Goal: Information Seeking & Learning: Find specific fact

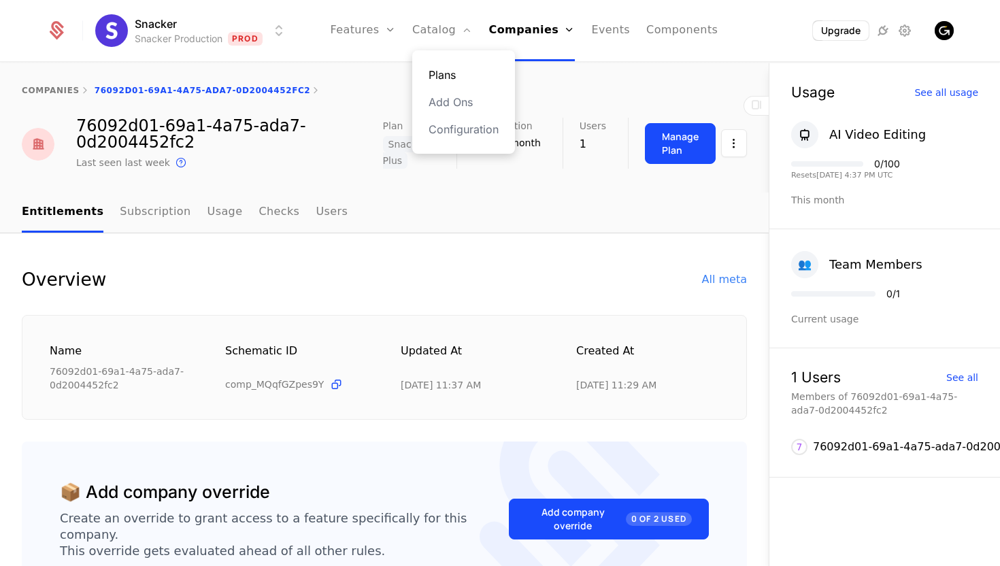
click at [451, 73] on link "Plans" at bounding box center [464, 75] width 70 height 16
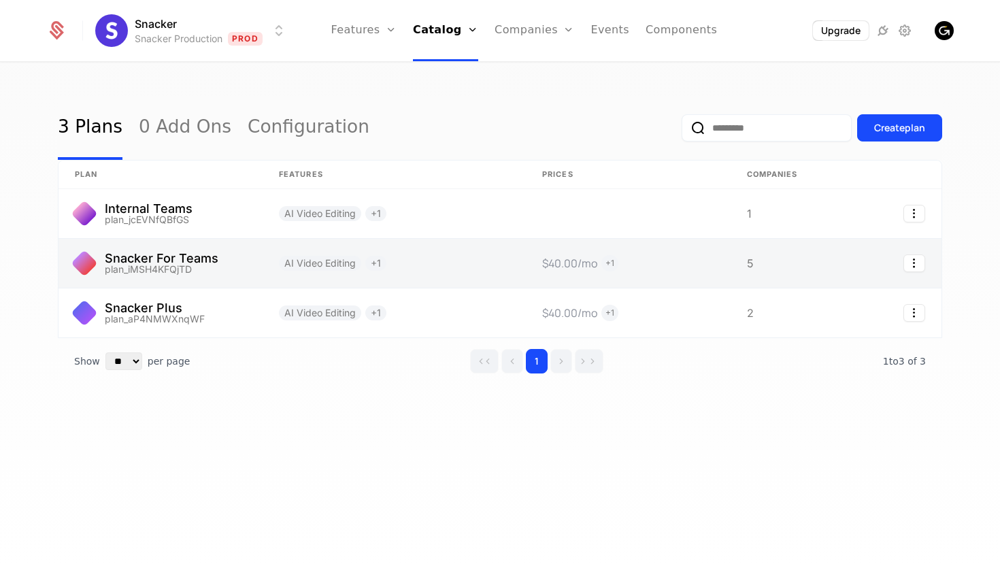
click at [432, 264] on link at bounding box center [394, 263] width 263 height 49
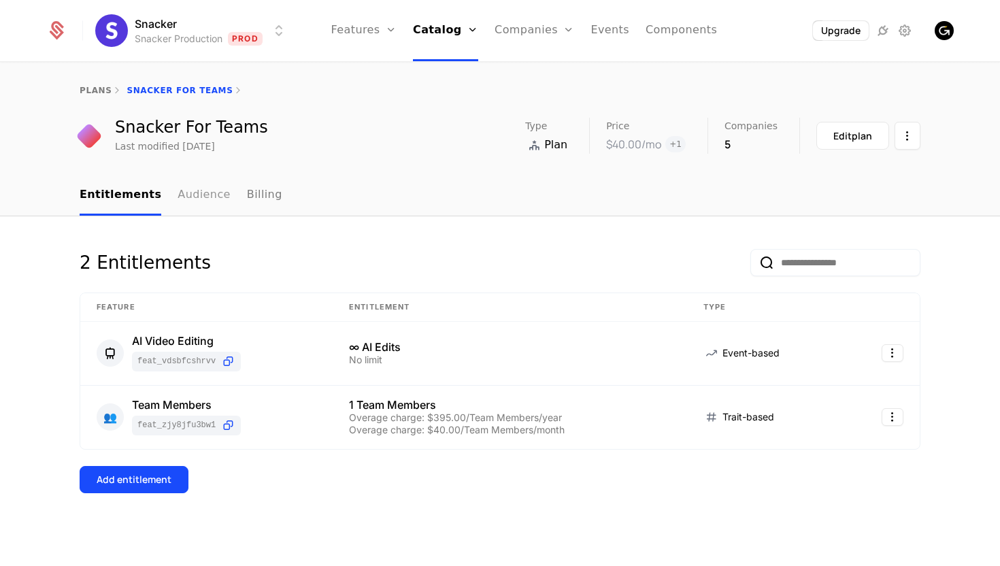
click at [195, 200] on link "Audience" at bounding box center [204, 196] width 53 height 40
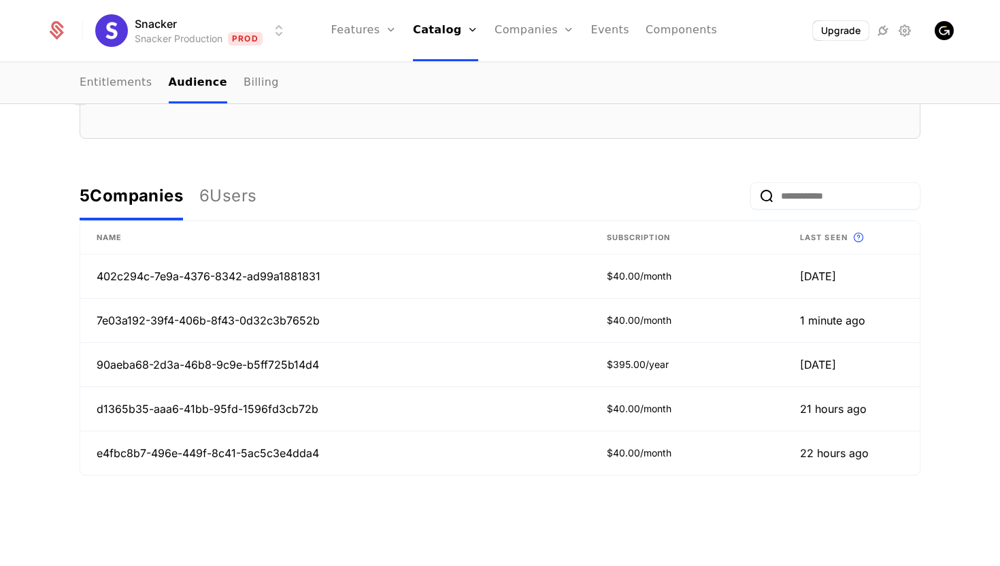
scroll to position [291, 0]
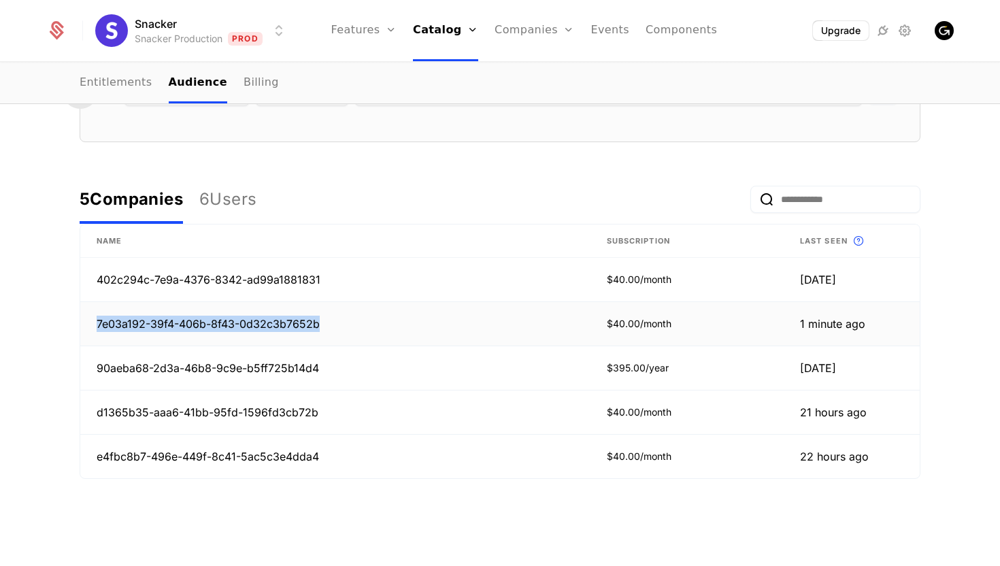
drag, startPoint x: 327, startPoint y: 325, endPoint x: 86, endPoint y: 326, distance: 240.2
click at [86, 326] on td "7e03a192-39f4-406b-8f43-0d32c3b7652b" at bounding box center [335, 324] width 510 height 44
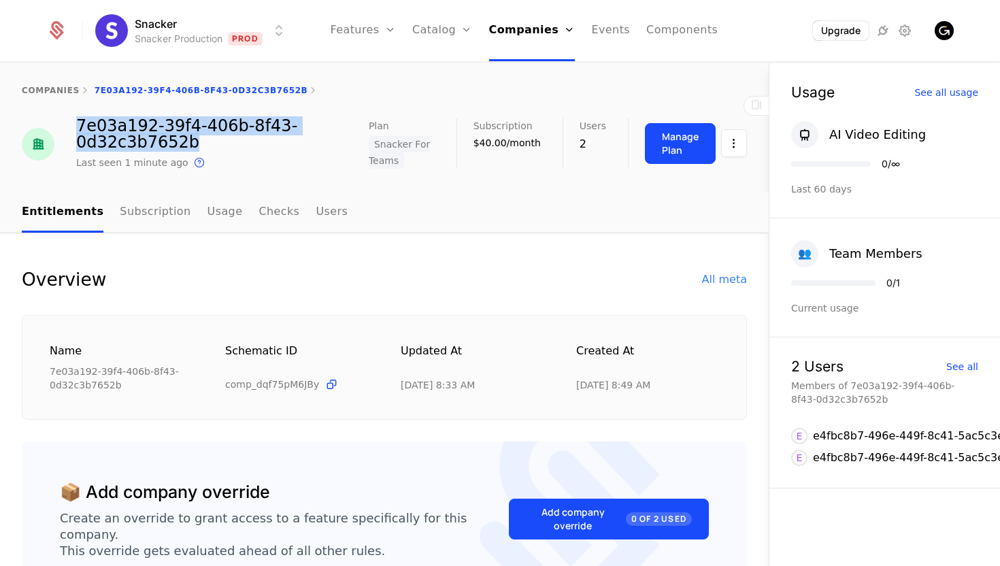
drag, startPoint x: 201, startPoint y: 142, endPoint x: 74, endPoint y: 125, distance: 127.7
click at [74, 125] on div "7e03a192-39f4-406b-8f43-0d32c3b7652b Last seen 1 minute ago This is the date a …" at bounding box center [195, 144] width 347 height 53
copy div "7e03a192-39f4-406b-8f43-0d32c3b7652b"
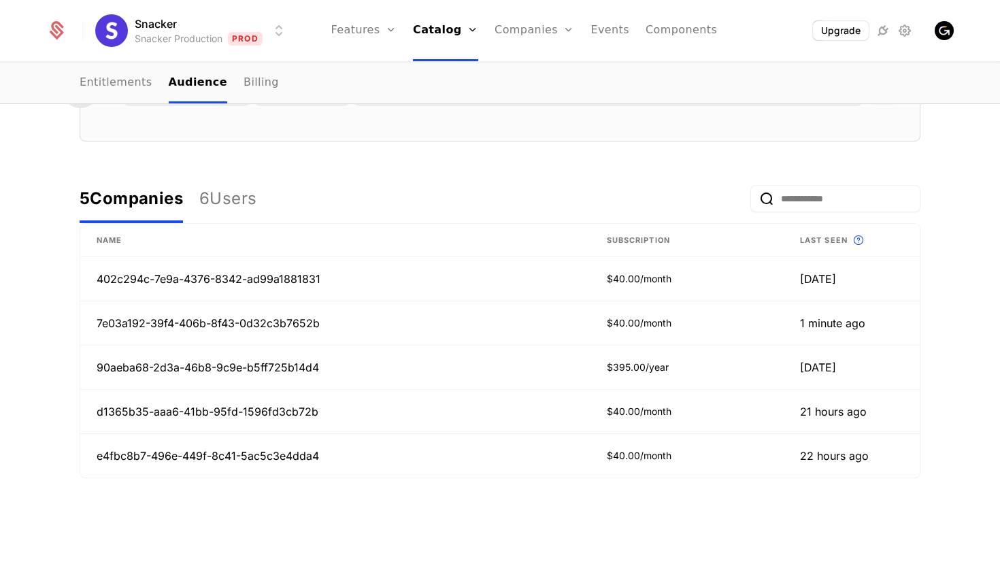
scroll to position [324, 0]
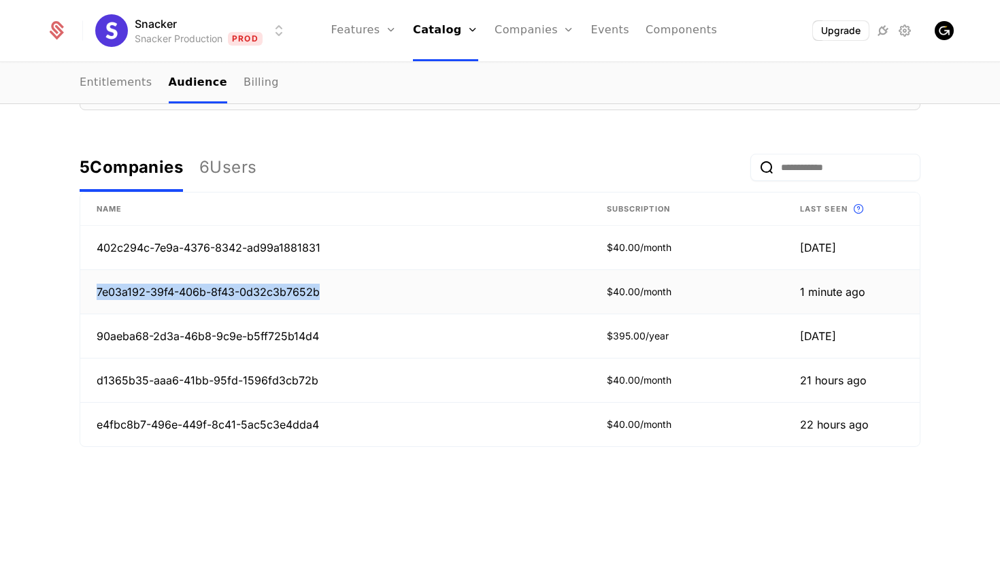
drag, startPoint x: 319, startPoint y: 297, endPoint x: 97, endPoint y: 293, distance: 221.9
click at [97, 293] on td "7e03a192-39f4-406b-8f43-0d32c3b7652b" at bounding box center [335, 292] width 510 height 44
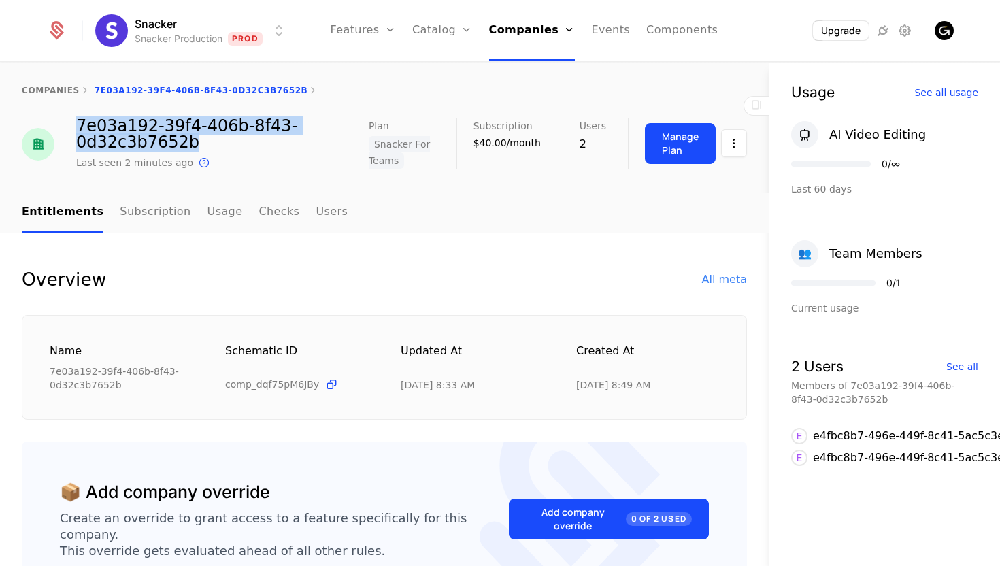
drag, startPoint x: 193, startPoint y: 147, endPoint x: 75, endPoint y: 129, distance: 119.0
click at [75, 129] on div "7e03a192-39f4-406b-8f43-0d32c3b7652b Last seen 2 minutes ago This is the date a…" at bounding box center [195, 144] width 347 height 53
copy div "7e03a192-39f4-406b-8f43-0d32c3b7652b"
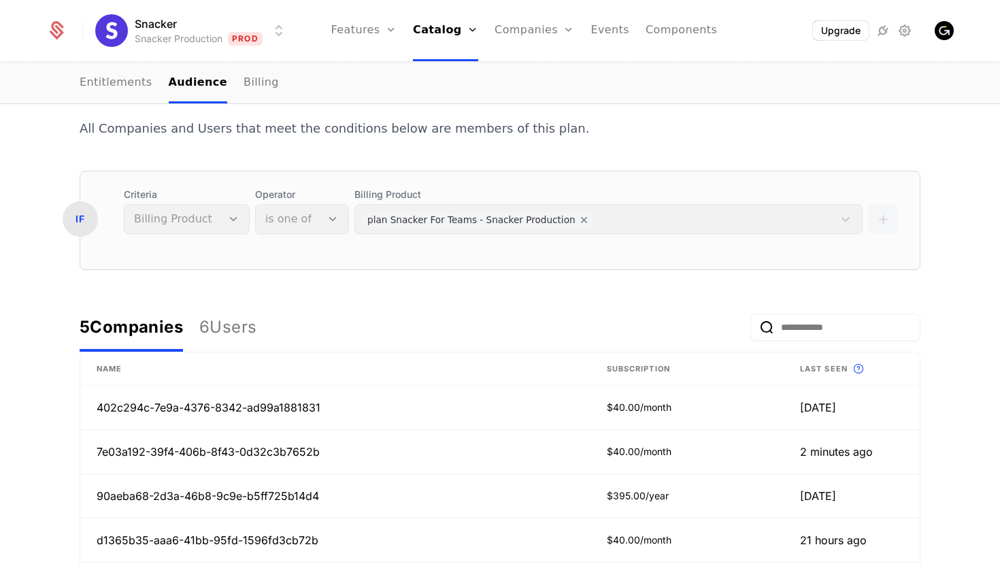
scroll to position [324, 0]
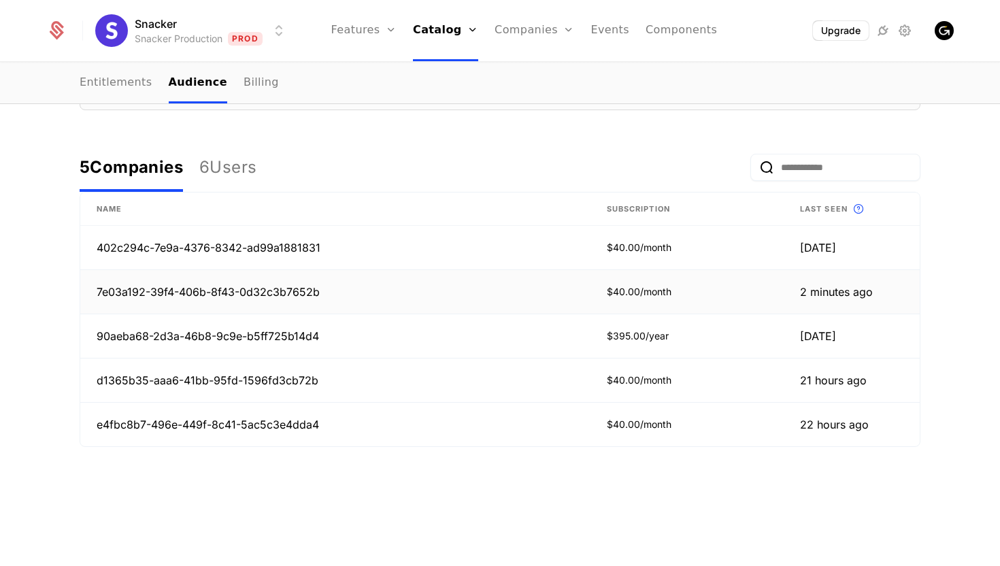
click at [323, 286] on td "7e03a192-39f4-406b-8f43-0d32c3b7652b" at bounding box center [335, 292] width 510 height 44
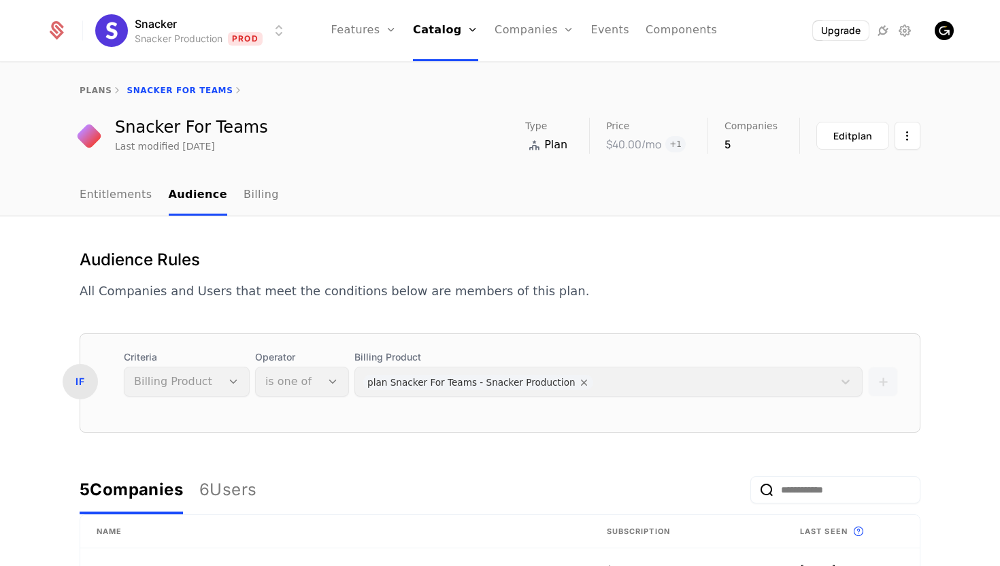
scroll to position [324, 0]
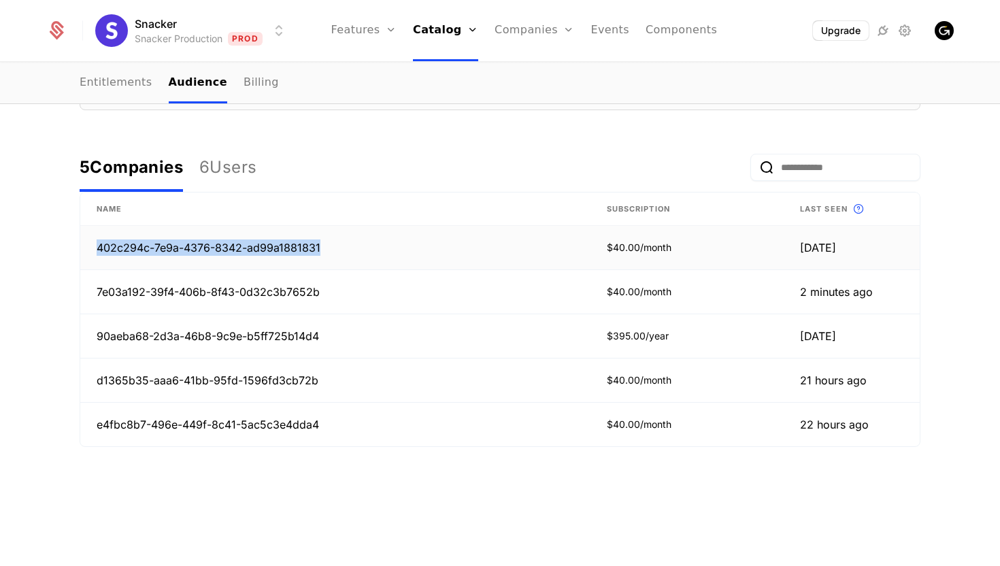
drag, startPoint x: 332, startPoint y: 248, endPoint x: 83, endPoint y: 242, distance: 249.1
click at [83, 242] on td "402c294c-7e9a-4376-8342-ad99a1881831" at bounding box center [335, 248] width 510 height 44
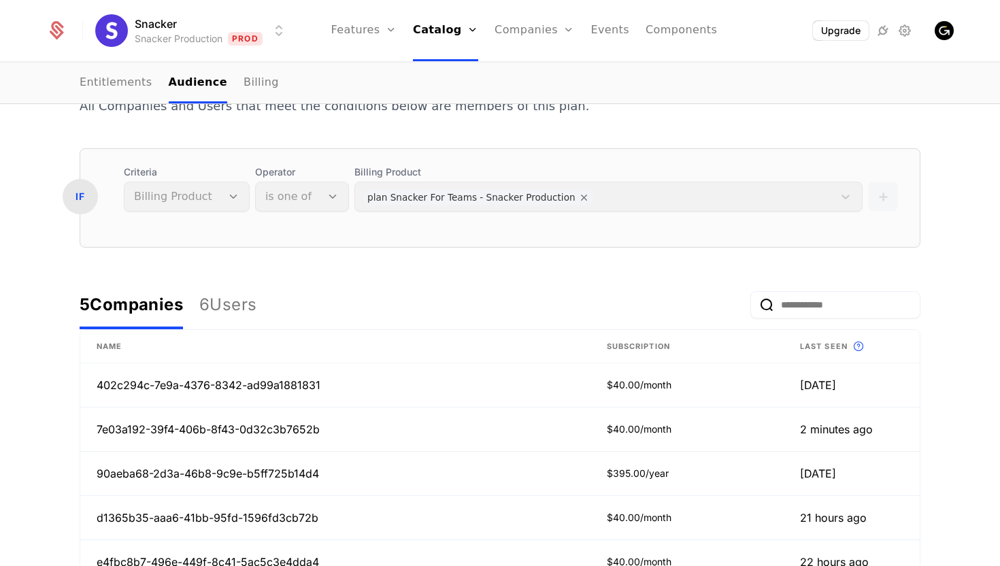
scroll to position [324, 0]
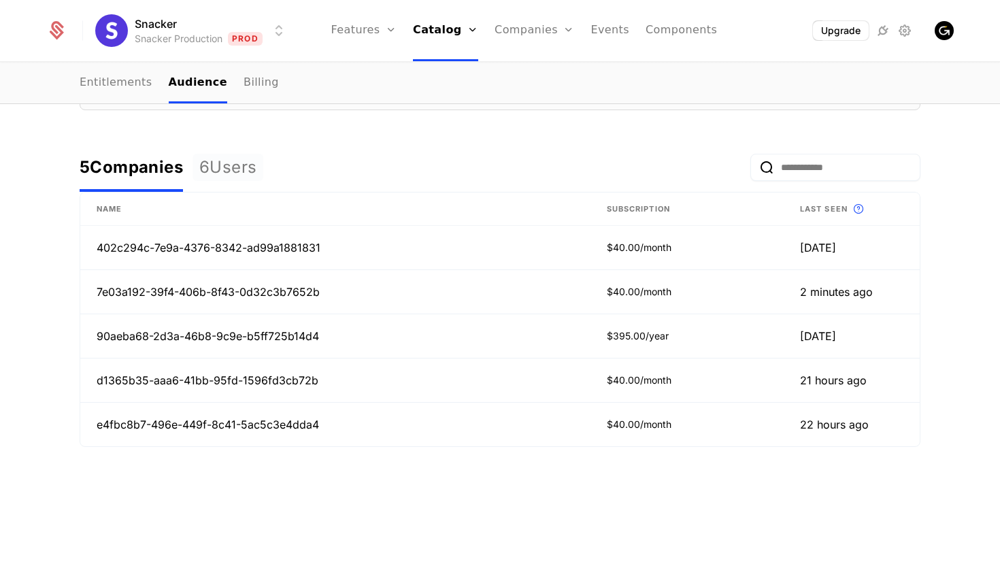
click at [237, 170] on div "6 Users" at bounding box center [227, 168] width 57 height 22
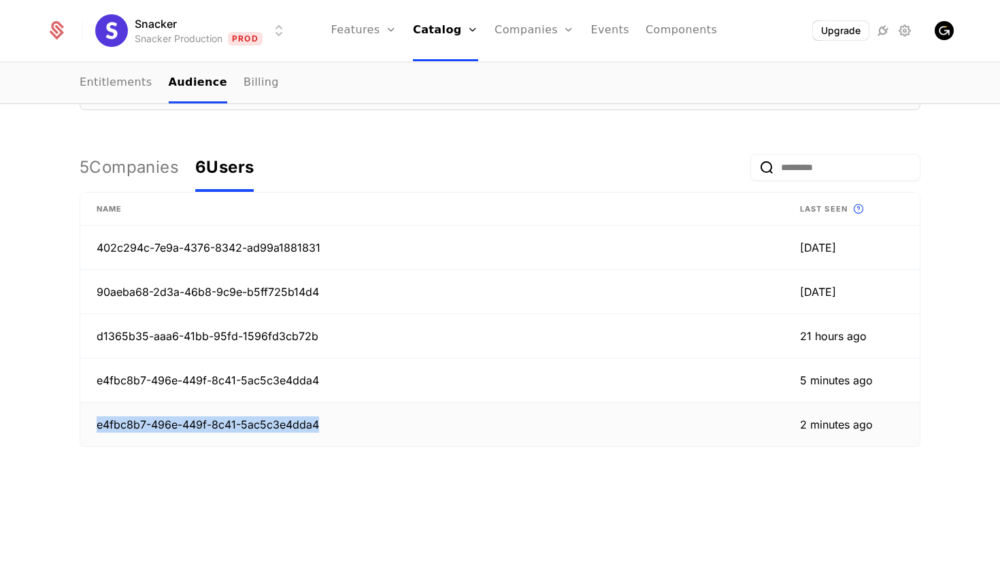
drag, startPoint x: 321, startPoint y: 423, endPoint x: 93, endPoint y: 425, distance: 228.6
click at [93, 425] on td "e4fbc8b7-496e-449f-8c41-5ac5c3e4dda4" at bounding box center [432, 425] width 704 height 44
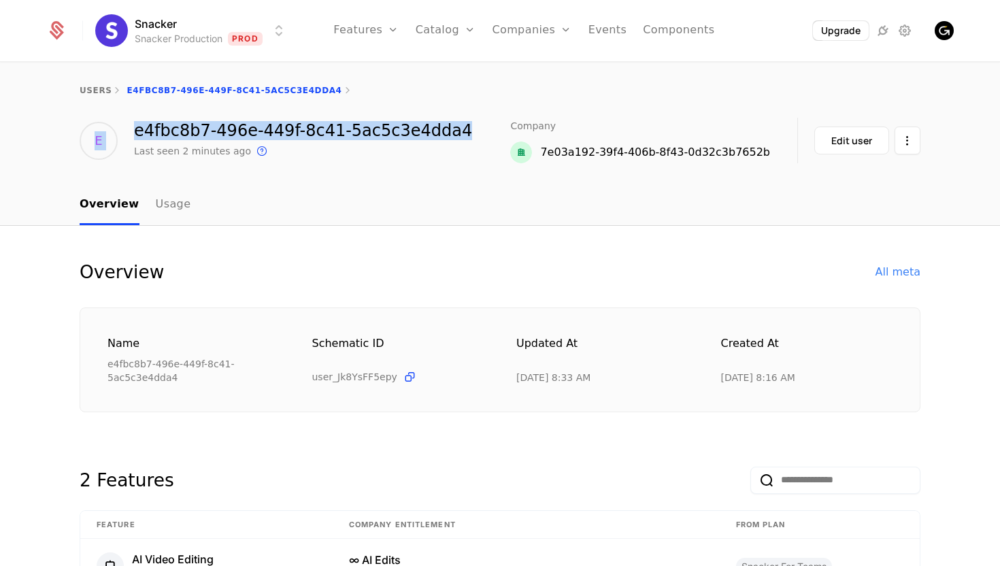
drag, startPoint x: 456, startPoint y: 130, endPoint x: 118, endPoint y: 128, distance: 337.5
click at [118, 128] on div "E e4fbc8b7-496e-449f-8c41-5ac5c3e4dda4 Last seen 2 minutes ago This is the date…" at bounding box center [500, 141] width 841 height 46
click at [118, 128] on div "E e4fbc8b7-496e-449f-8c41-5ac5c3e4dda4 Last seen 2 minutes ago This is the date…" at bounding box center [276, 141] width 393 height 46
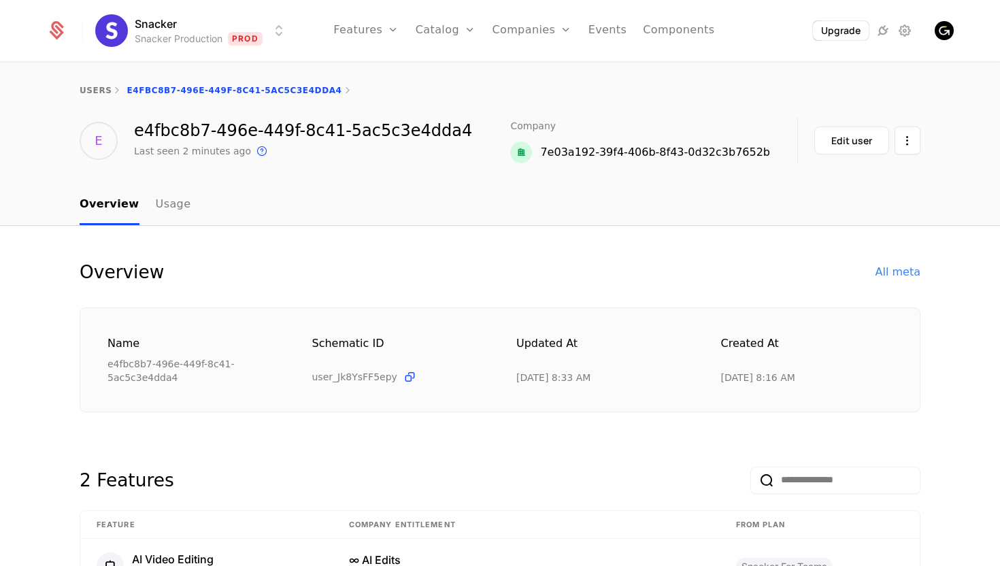
click at [141, 129] on div "e4fbc8b7-496e-449f-8c41-5ac5c3e4dda4" at bounding box center [303, 130] width 338 height 16
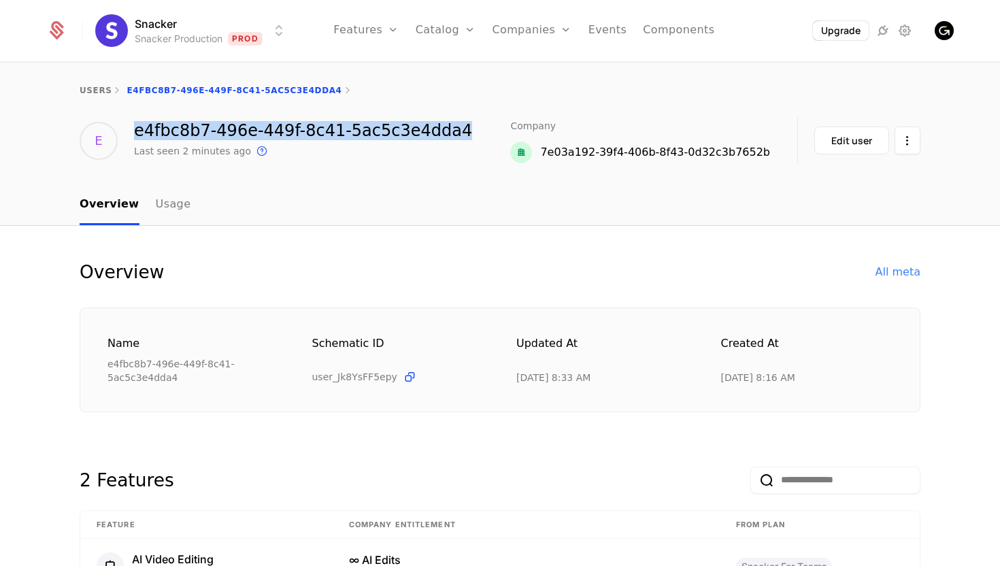
drag, startPoint x: 134, startPoint y: 131, endPoint x: 456, endPoint y: 129, distance: 321.9
click at [456, 129] on div "E e4fbc8b7-496e-449f-8c41-5ac5c3e4dda4 Last seen 2 minutes ago This is the date…" at bounding box center [500, 141] width 841 height 46
copy div "e4fbc8b7-496e-449f-8c41-5ac5c3e4dda4"
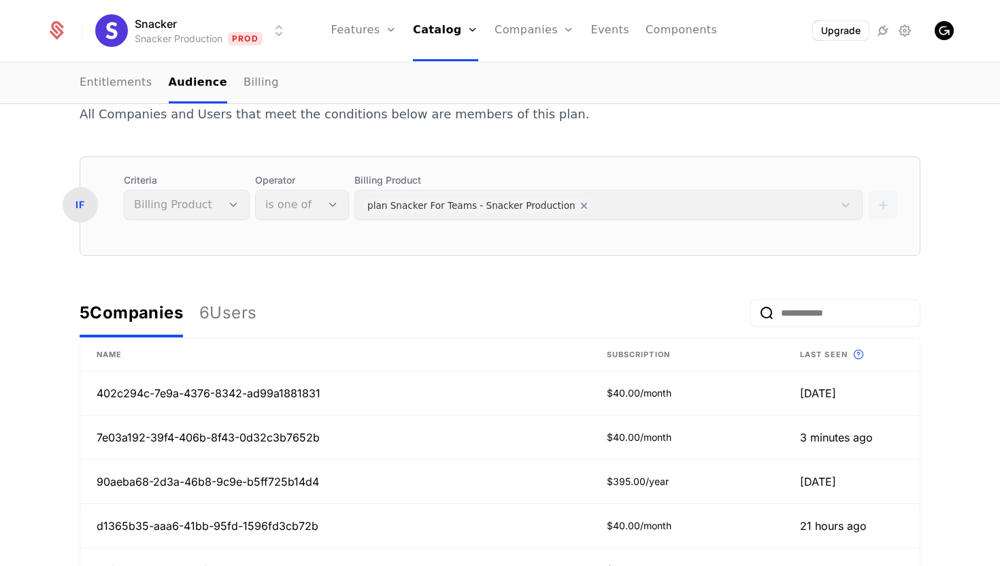
scroll to position [324, 0]
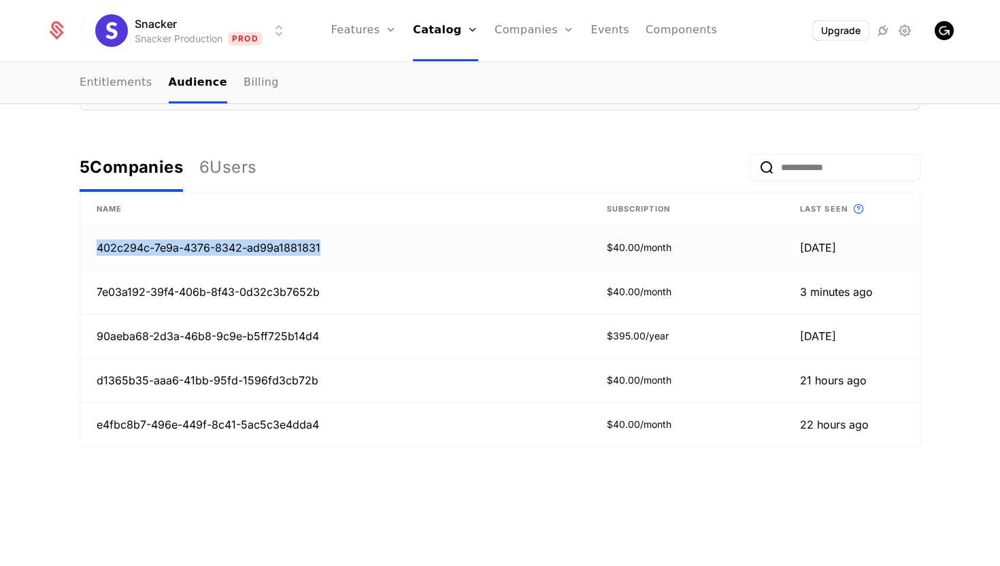
drag, startPoint x: 320, startPoint y: 248, endPoint x: 99, endPoint y: 246, distance: 221.1
click at [99, 246] on td "402c294c-7e9a-4376-8342-ad99a1881831" at bounding box center [335, 248] width 510 height 44
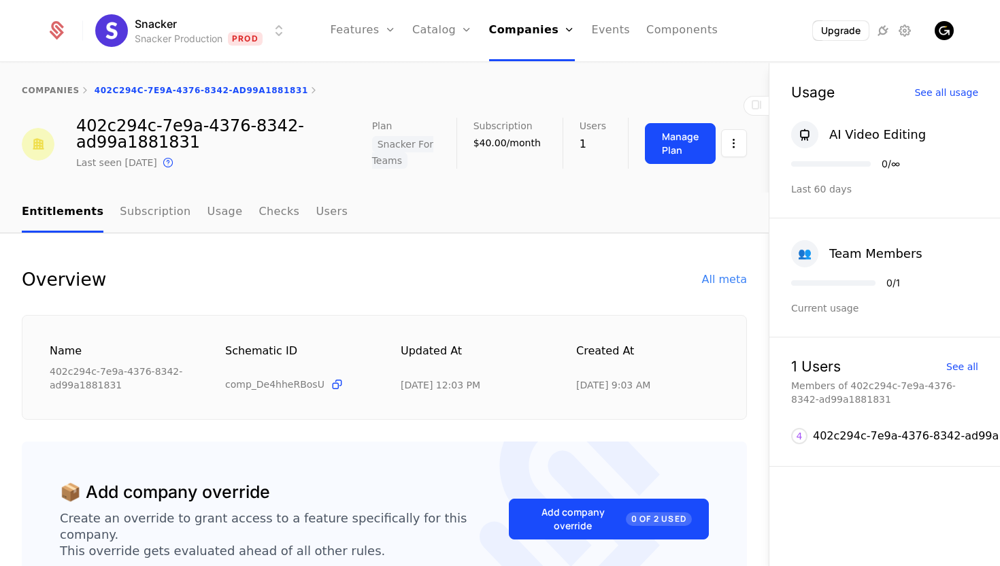
click at [184, 145] on div "402c294c-7e9a-4376-8342-ad99a1881831" at bounding box center [224, 134] width 296 height 33
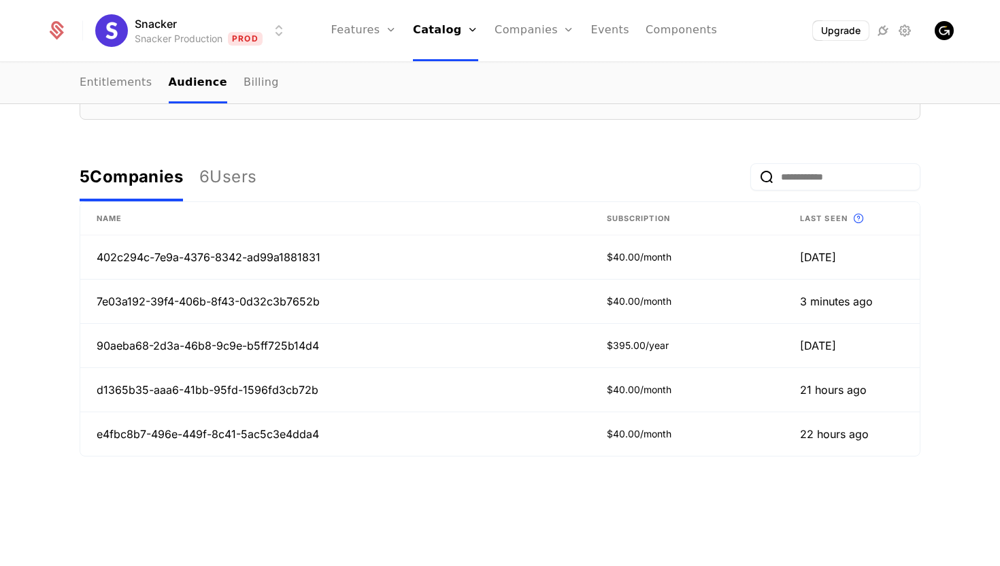
scroll to position [324, 0]
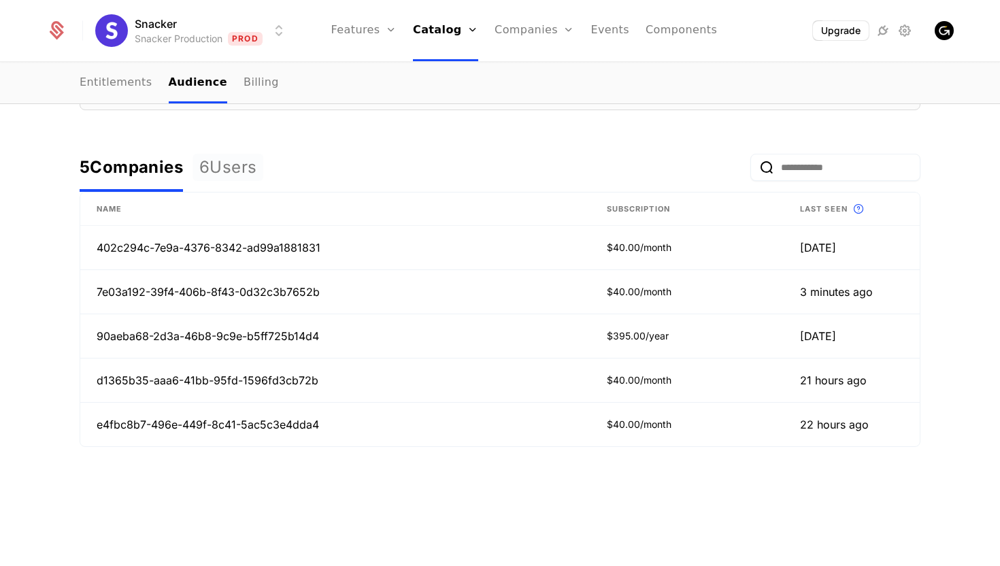
click at [248, 167] on div "6 Users" at bounding box center [227, 168] width 57 height 22
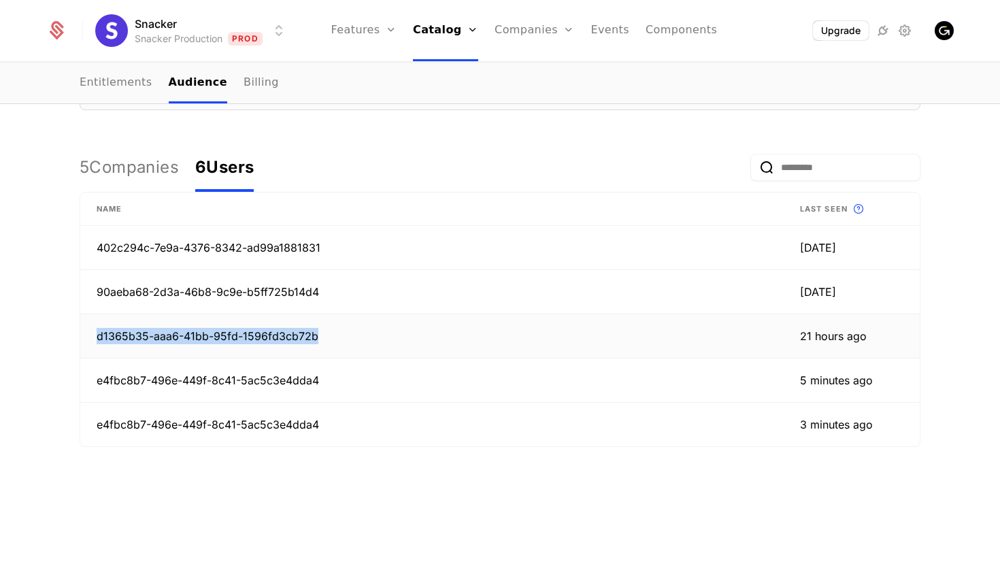
drag, startPoint x: 314, startPoint y: 337, endPoint x: 91, endPoint y: 335, distance: 223.2
click at [91, 335] on td "d1365b35-aaa6-41bb-95fd-1596fd3cb72b" at bounding box center [432, 336] width 704 height 44
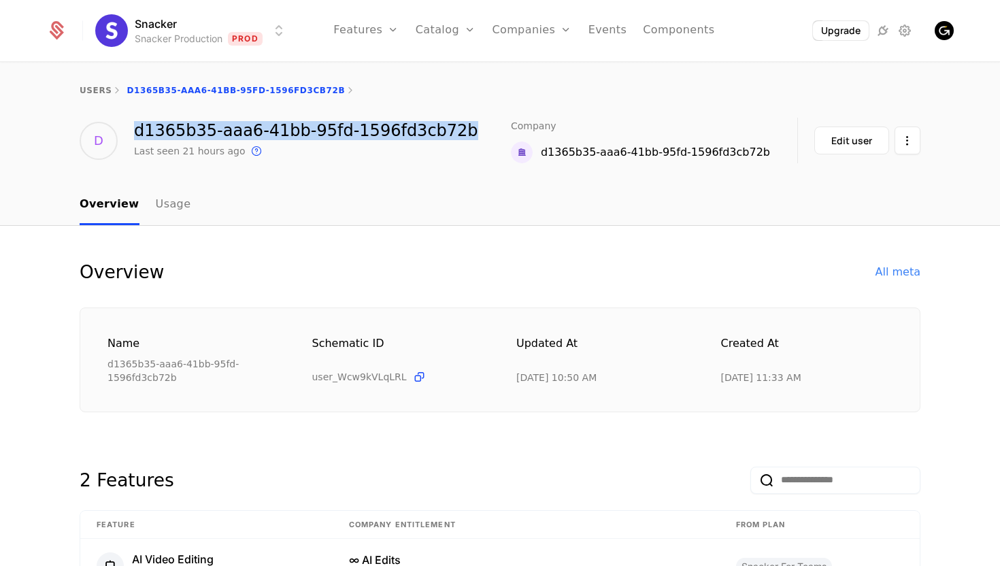
drag, startPoint x: 455, startPoint y: 134, endPoint x: 117, endPoint y: 133, distance: 337.5
click at [117, 133] on div "D d1365b35-aaa6-41bb-95fd-1596fd3cb72b Last seen 21 hours ago This is the date …" at bounding box center [500, 141] width 841 height 46
copy div "d1365b35-aaa6-41bb-95fd-1596fd3cb72b"
click at [95, 90] on link "users" at bounding box center [96, 91] width 32 height 10
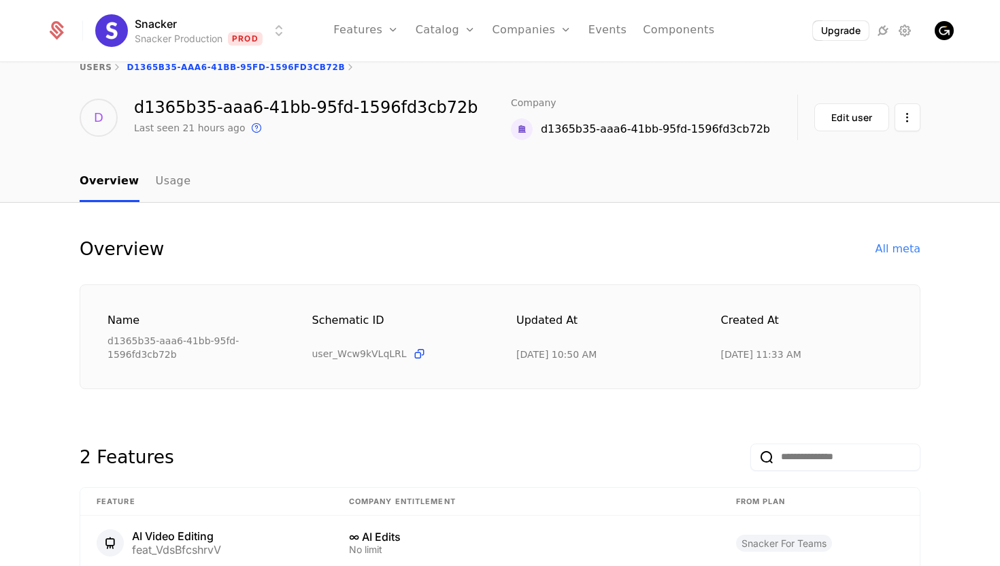
scroll to position [22, 0]
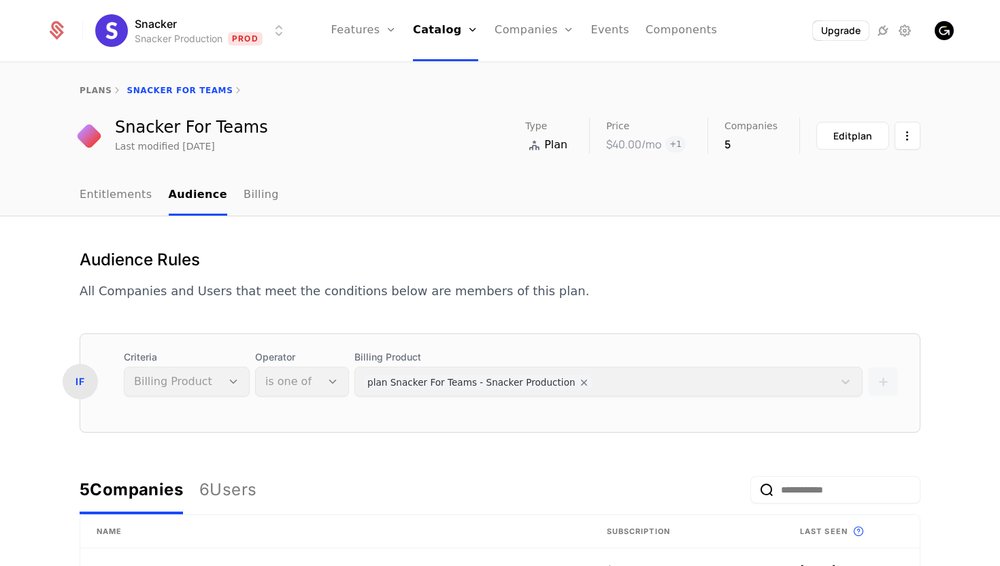
scroll to position [324, 0]
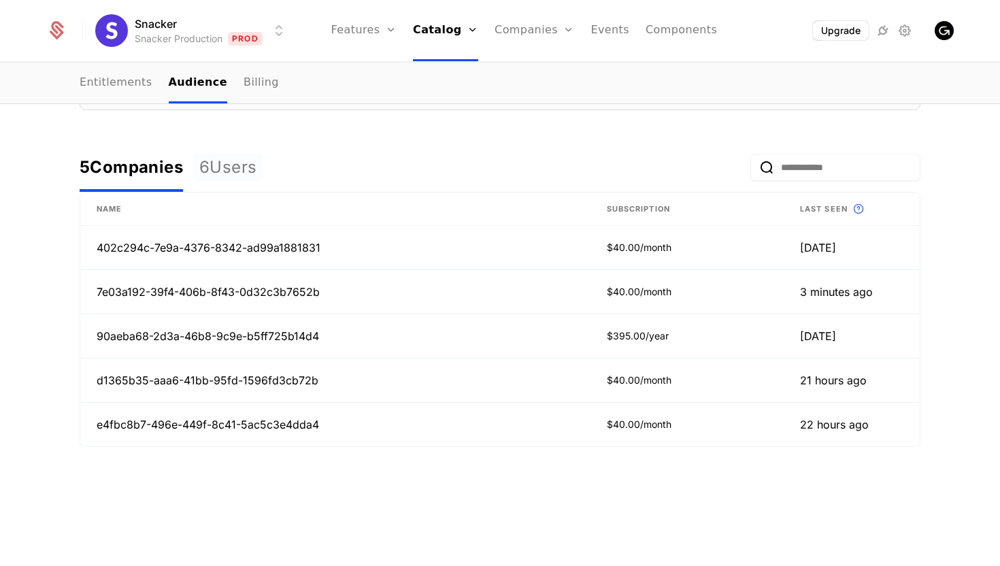
click at [251, 163] on div "6 Users" at bounding box center [227, 168] width 57 height 22
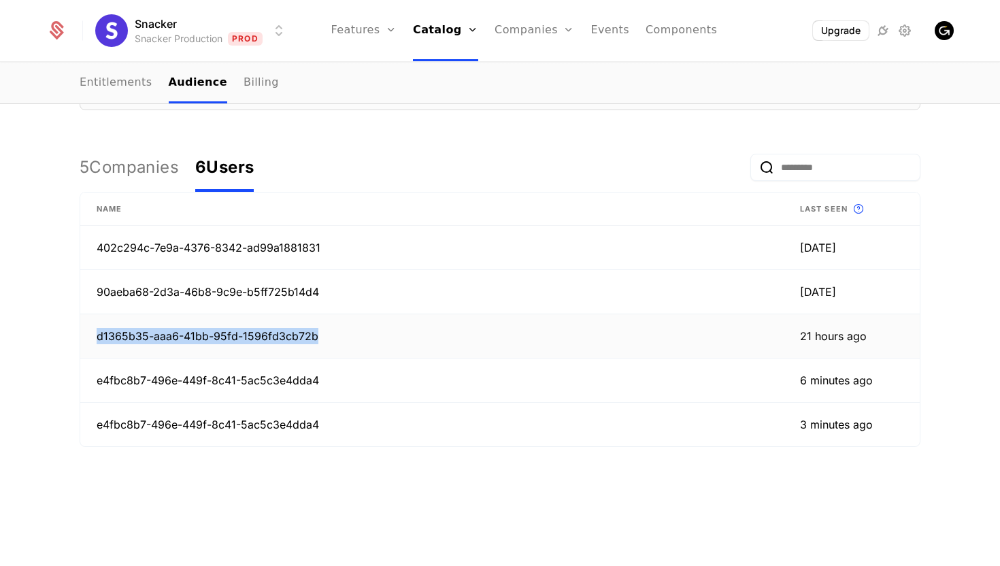
drag, startPoint x: 326, startPoint y: 339, endPoint x: 97, endPoint y: 340, distance: 228.6
click at [97, 340] on td "d1365b35-aaa6-41bb-95fd-1596fd3cb72b" at bounding box center [432, 336] width 704 height 44
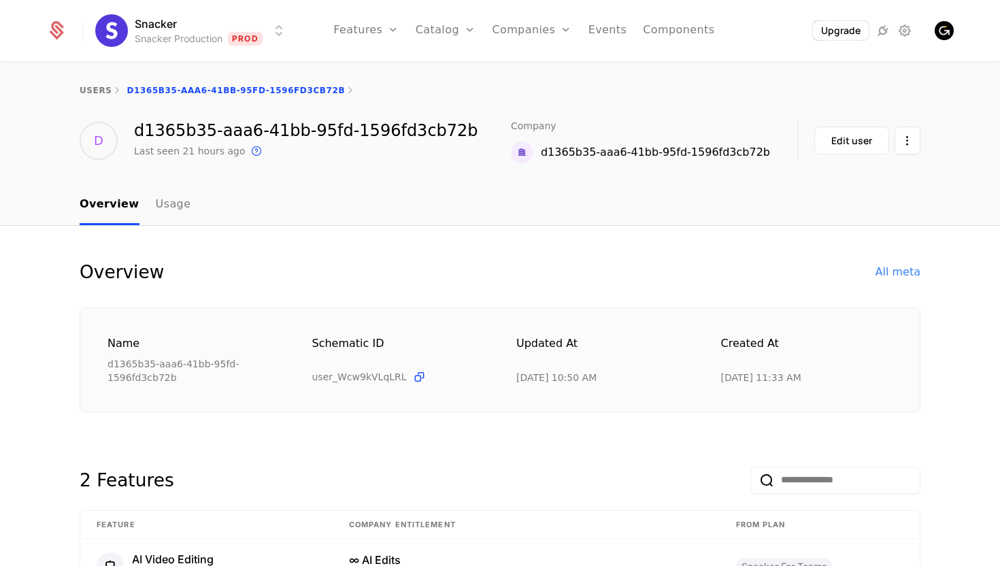
scroll to position [12, 0]
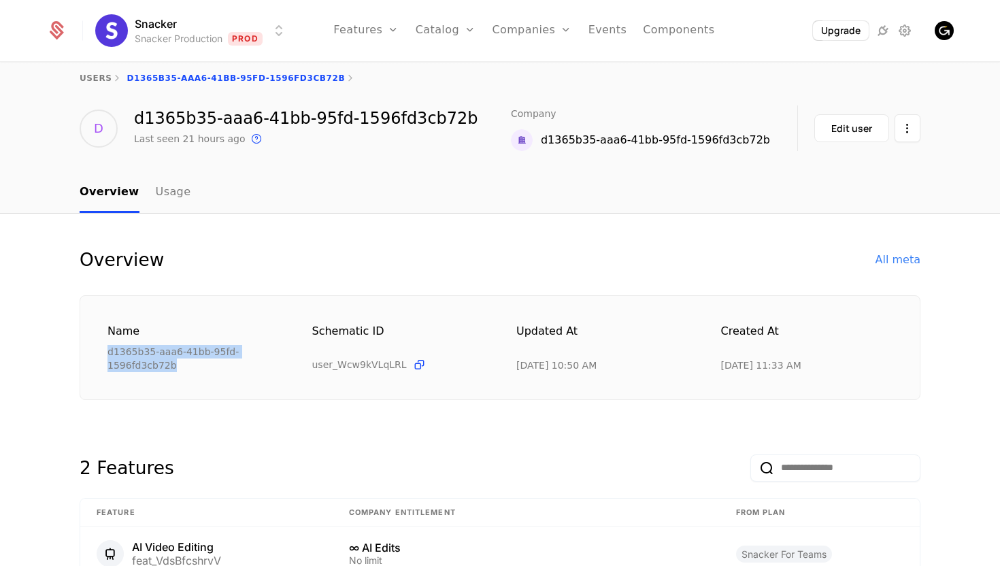
drag, startPoint x: 185, startPoint y: 367, endPoint x: 95, endPoint y: 350, distance: 91.3
click at [95, 350] on div "Name d1365b35-aaa6-41bb-95fd-1596fd3cb72b Schematic ID user_Wcw9kVLqLRL Updated…" at bounding box center [500, 347] width 841 height 105
copy div "d1365b35-aaa6-41bb-95fd-1596fd3cb72b"
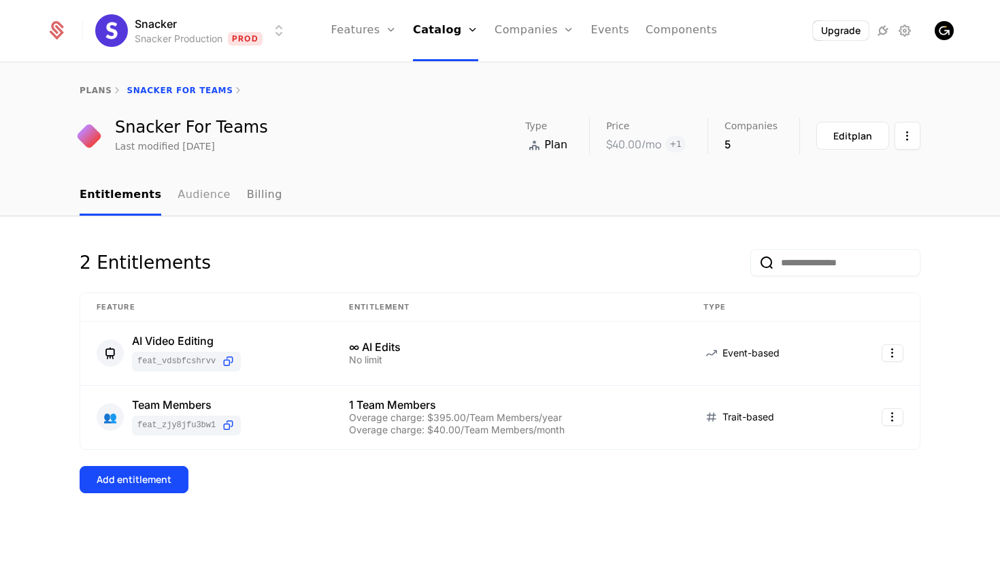
click at [198, 203] on link "Audience" at bounding box center [204, 196] width 53 height 40
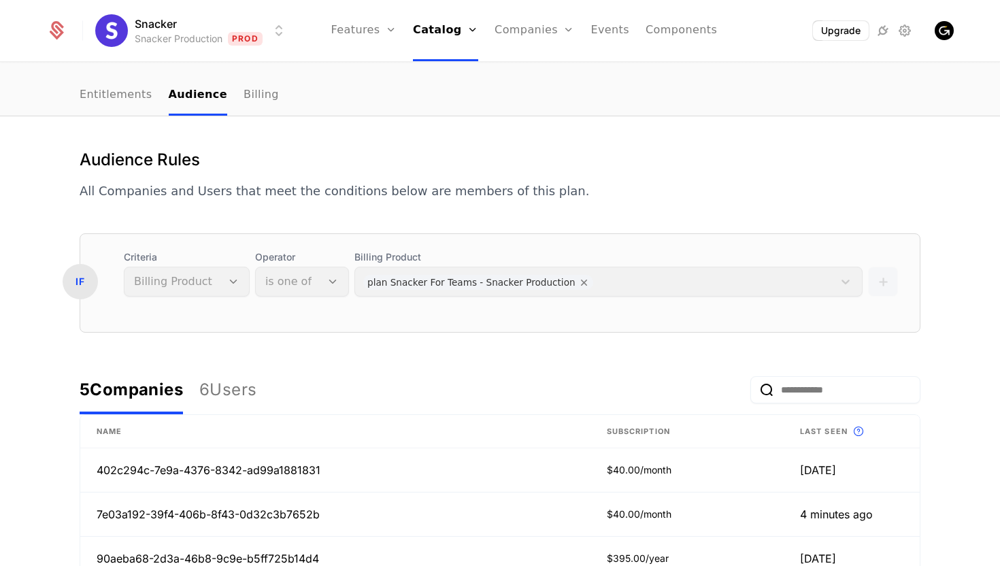
scroll to position [126, 0]
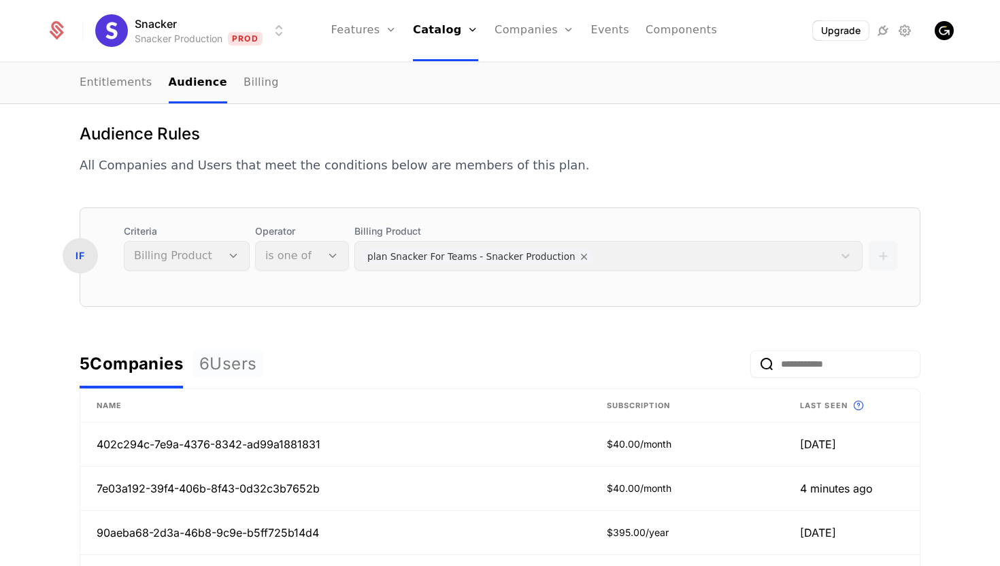
click at [236, 364] on div "6 Users" at bounding box center [227, 364] width 57 height 22
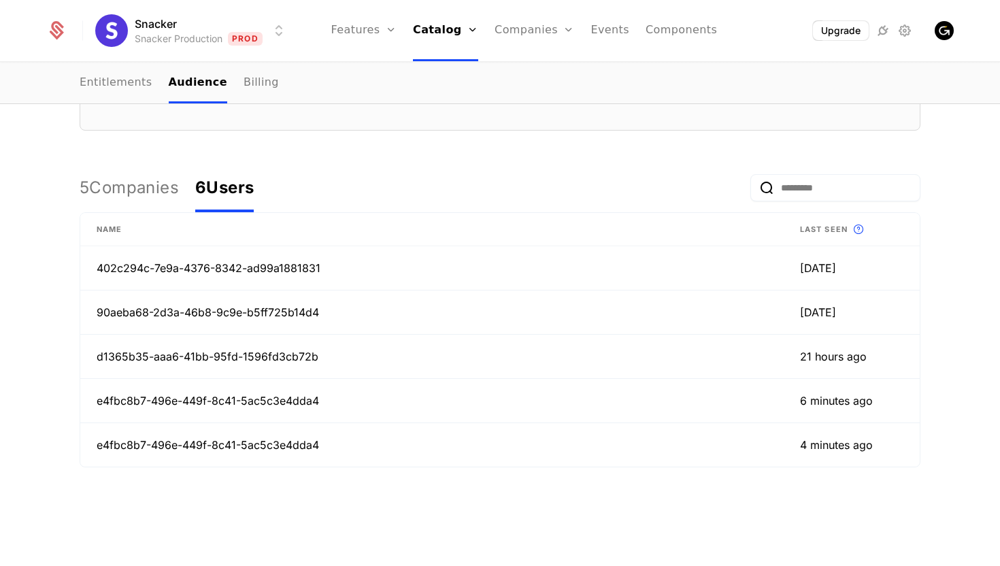
scroll to position [324, 0]
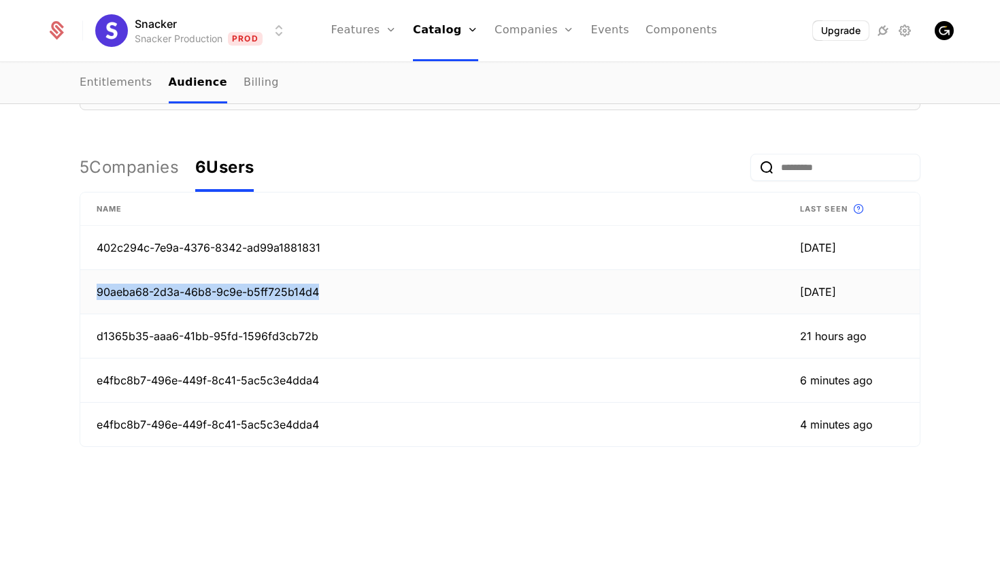
drag, startPoint x: 323, startPoint y: 291, endPoint x: 83, endPoint y: 291, distance: 239.5
click at [83, 291] on td "90aeba68-2d3a-46b8-9c9e-b5ff725b14d4" at bounding box center [432, 292] width 704 height 44
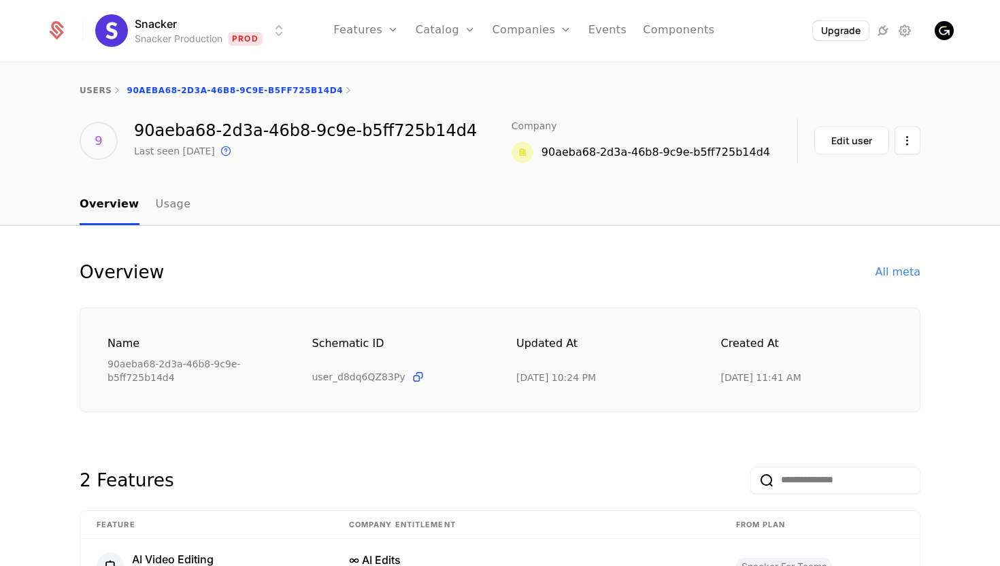
click at [317, 126] on div "90aeba68-2d3a-46b8-9c9e-b5ff725b14d4" at bounding box center [305, 130] width 343 height 16
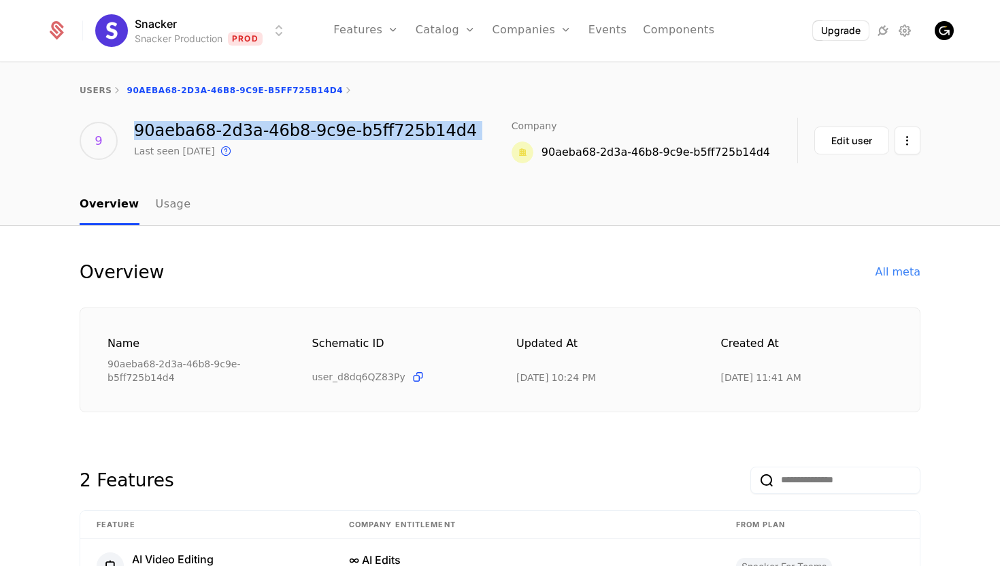
click at [317, 126] on div "90aeba68-2d3a-46b8-9c9e-b5ff725b14d4" at bounding box center [305, 130] width 343 height 16
copy div "90aeba68-2d3a-46b8-9c9e-b5ff725b14d4"
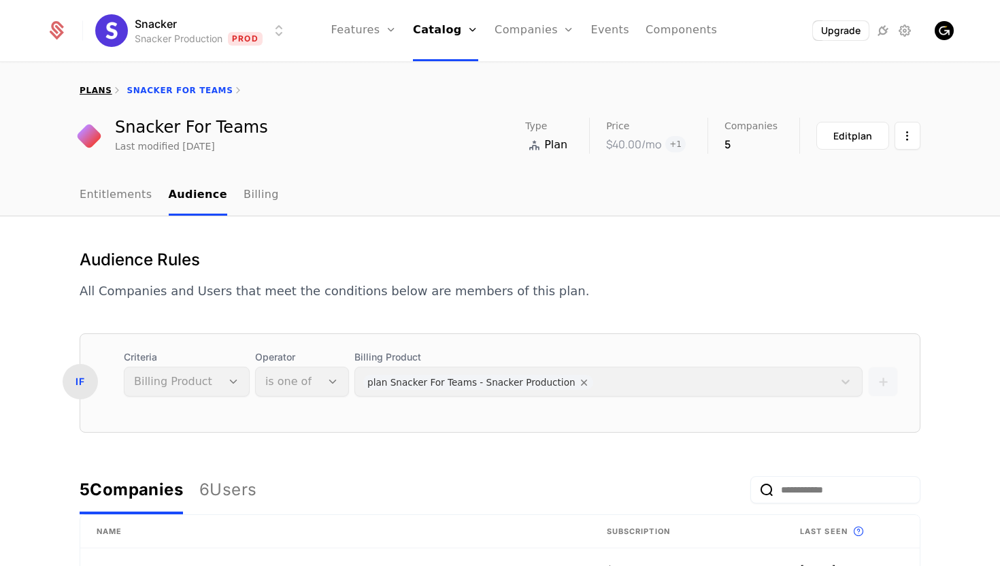
click at [84, 93] on link "plans" at bounding box center [96, 91] width 32 height 10
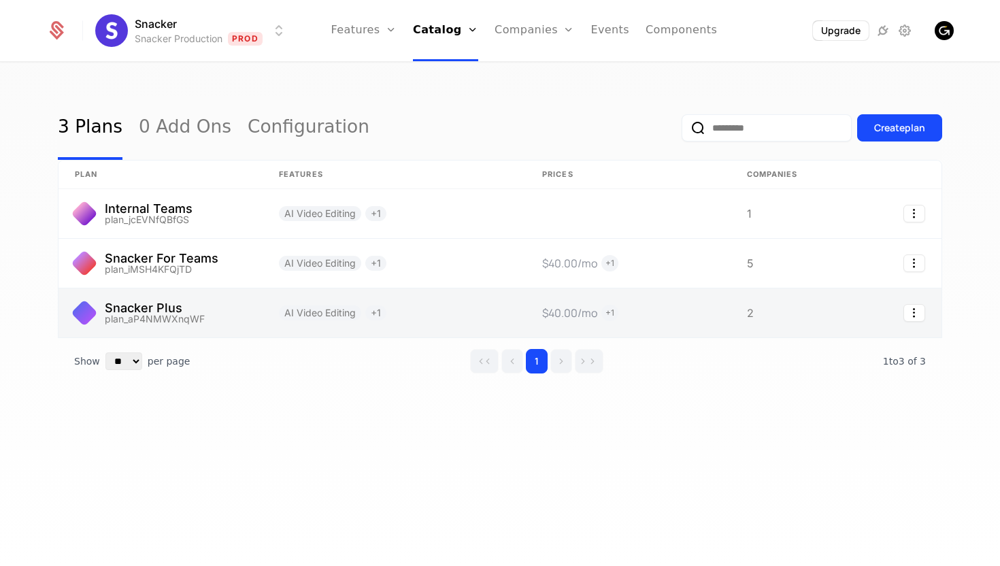
click at [223, 314] on link at bounding box center [161, 313] width 204 height 49
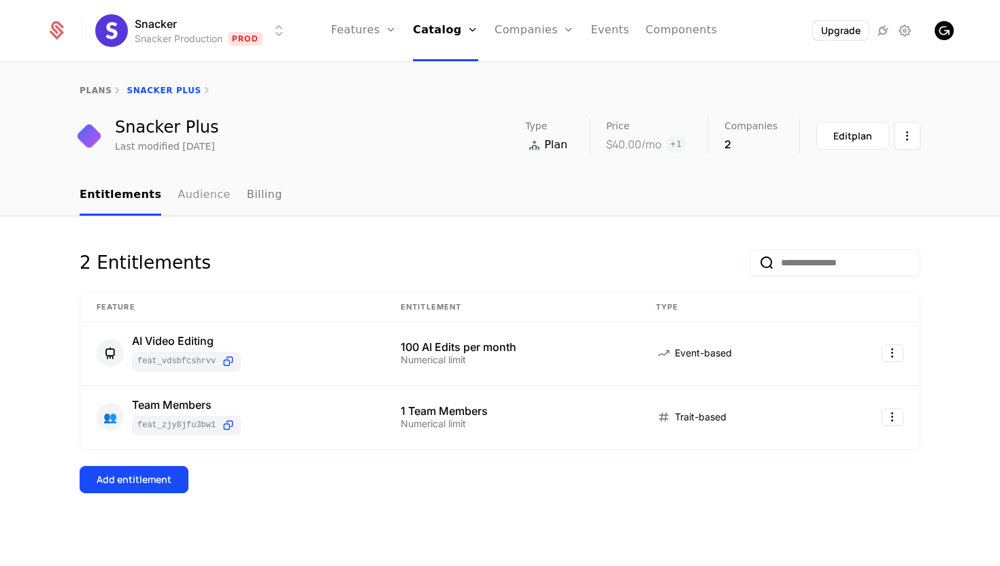
click at [200, 190] on link "Audience" at bounding box center [204, 196] width 53 height 40
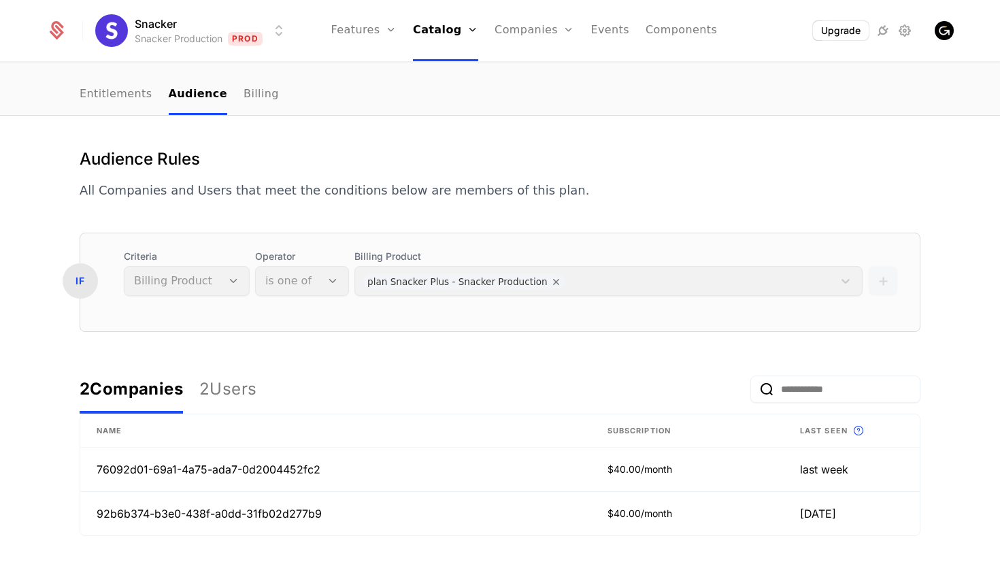
scroll to position [191, 0]
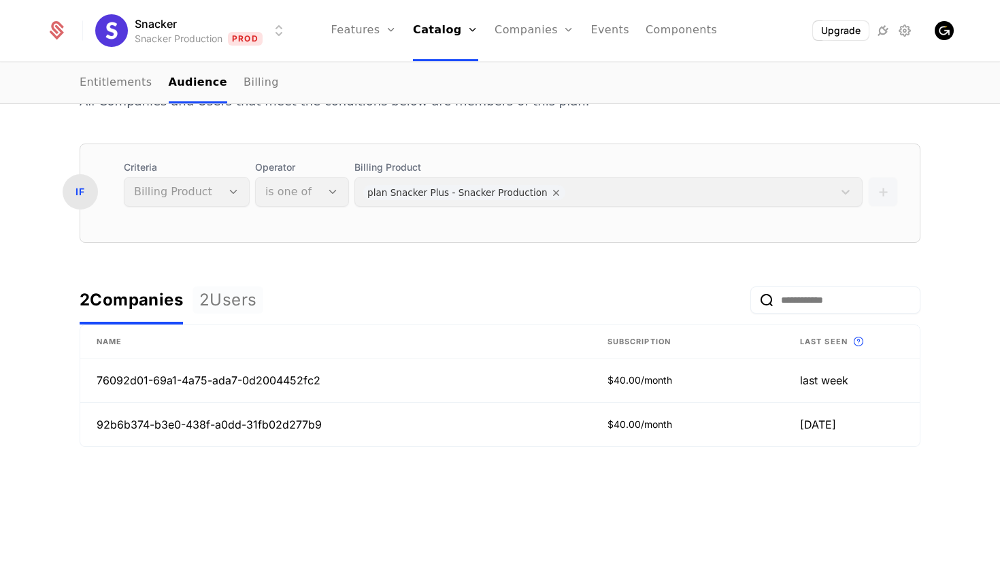
click at [255, 297] on div "2 Users" at bounding box center [227, 300] width 57 height 22
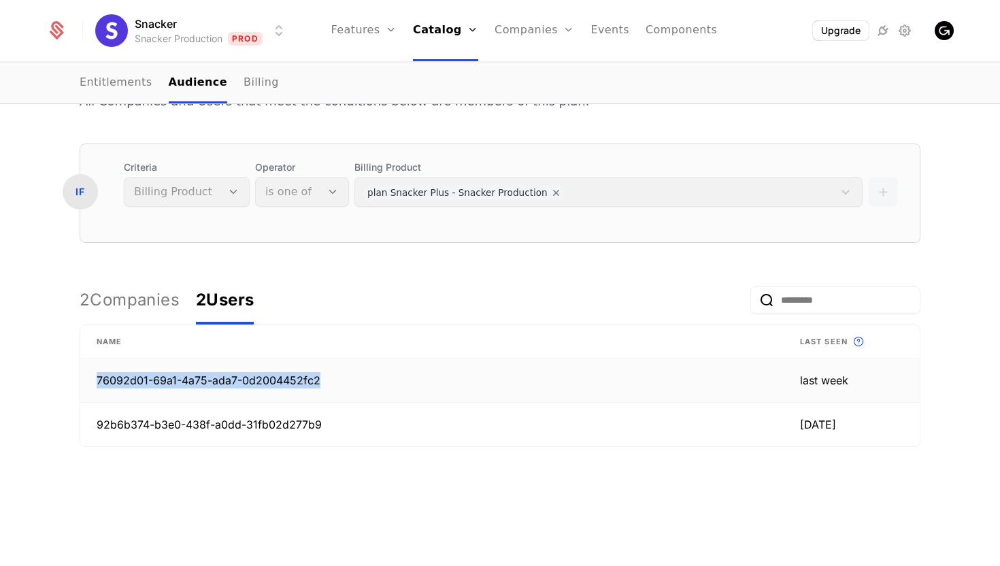
drag, startPoint x: 322, startPoint y: 387, endPoint x: 90, endPoint y: 385, distance: 231.4
click at [90, 385] on td "76092d01-69a1-4a75-ada7-0d2004452fc2" at bounding box center [432, 381] width 704 height 44
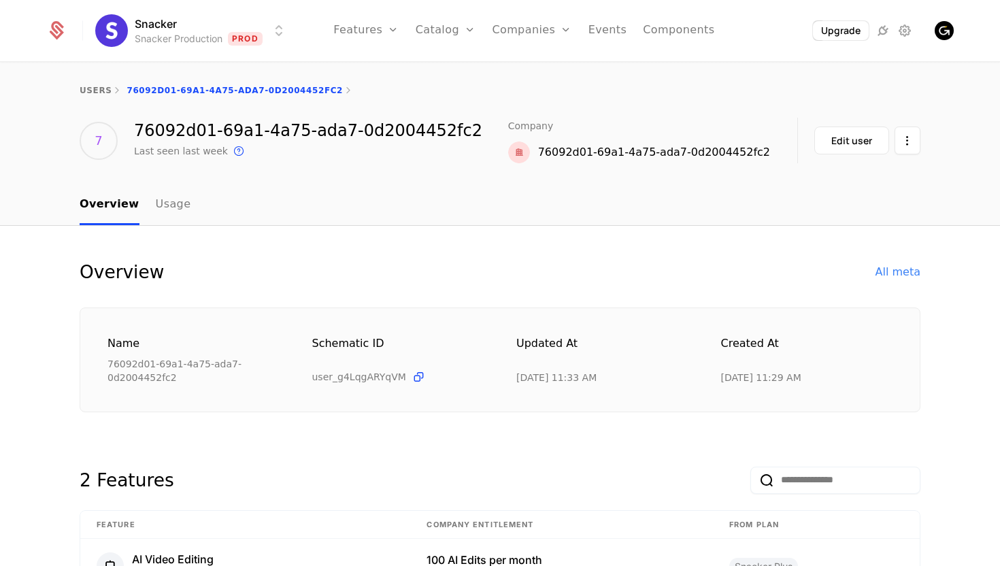
click at [253, 125] on div "76092d01-69a1-4a75-ada7-0d2004452fc2" at bounding box center [308, 130] width 348 height 16
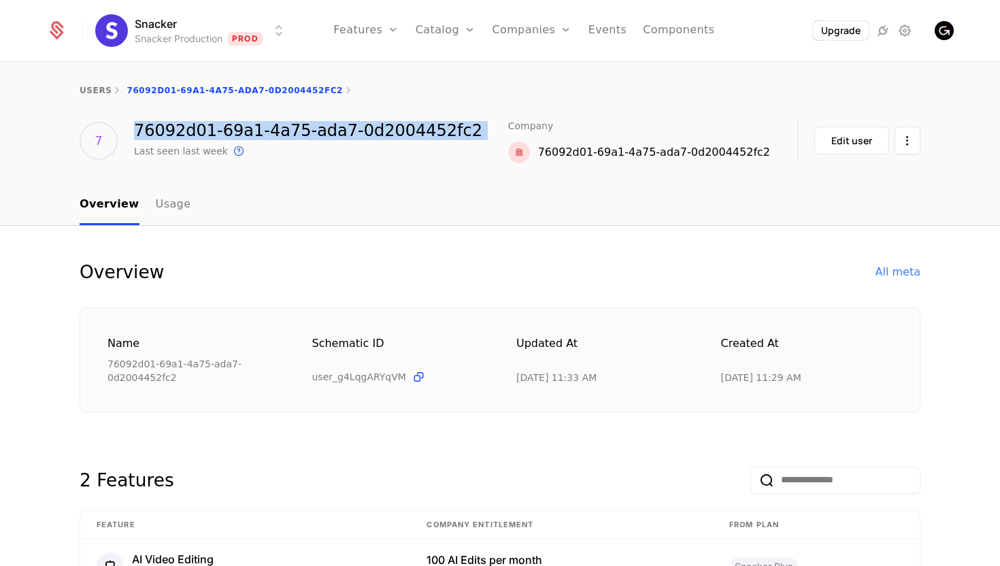
click at [253, 125] on div "76092d01-69a1-4a75-ada7-0d2004452fc2" at bounding box center [308, 130] width 348 height 16
copy div "76092d01-69a1-4a75-ada7-0d2004452fc2"
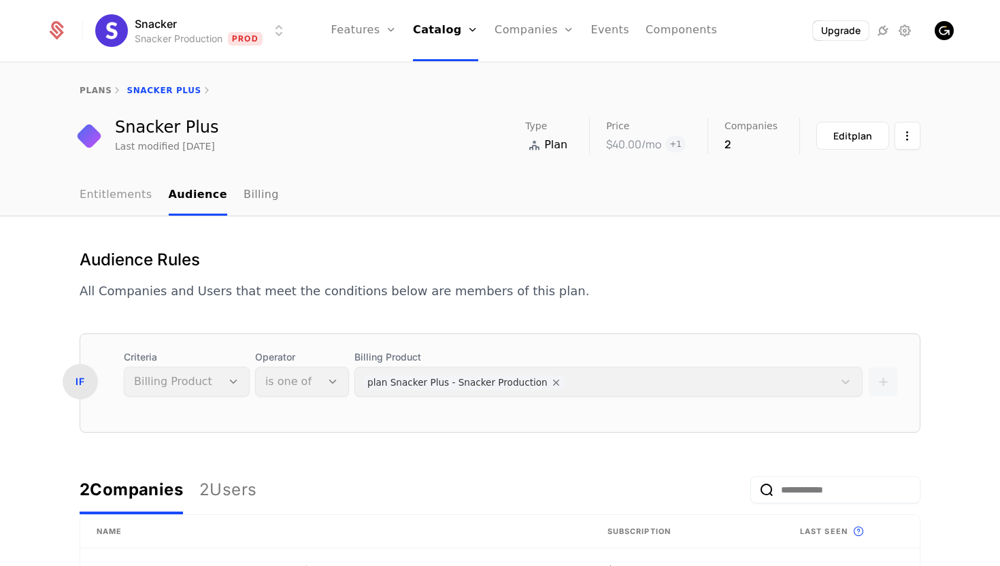
click at [116, 193] on link "Entitlements" at bounding box center [116, 196] width 73 height 40
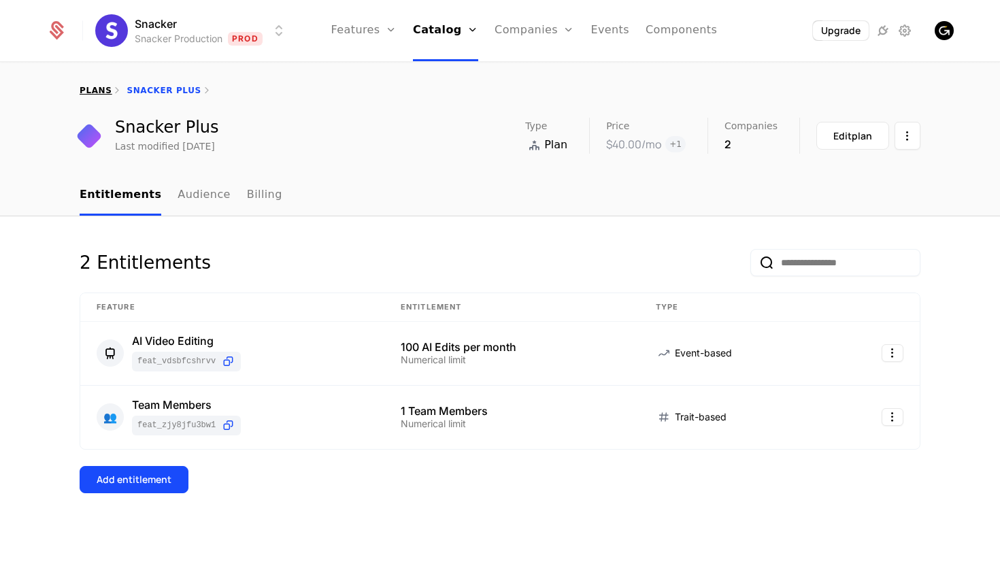
click at [100, 88] on link "plans" at bounding box center [96, 91] width 32 height 10
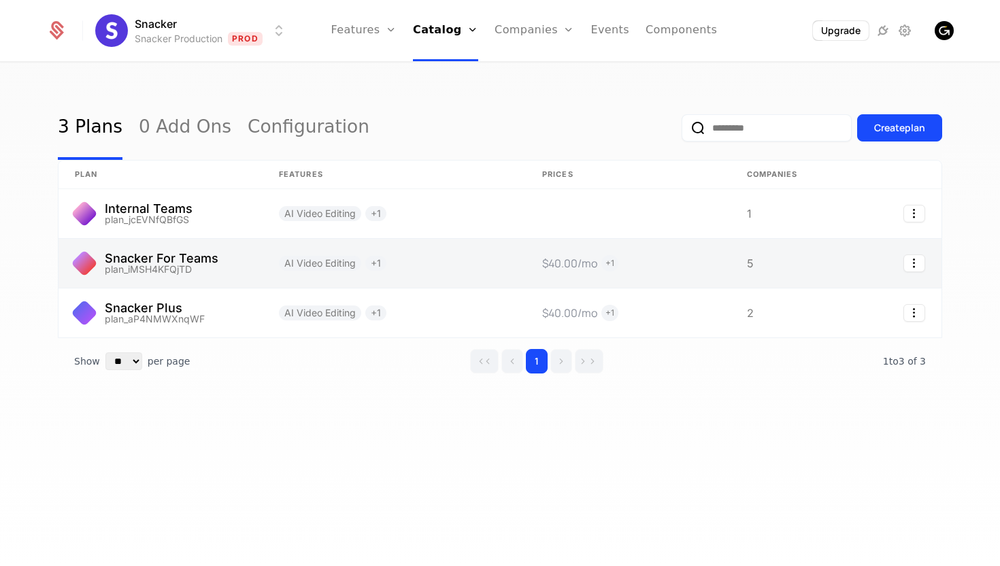
click at [176, 257] on link at bounding box center [161, 263] width 204 height 49
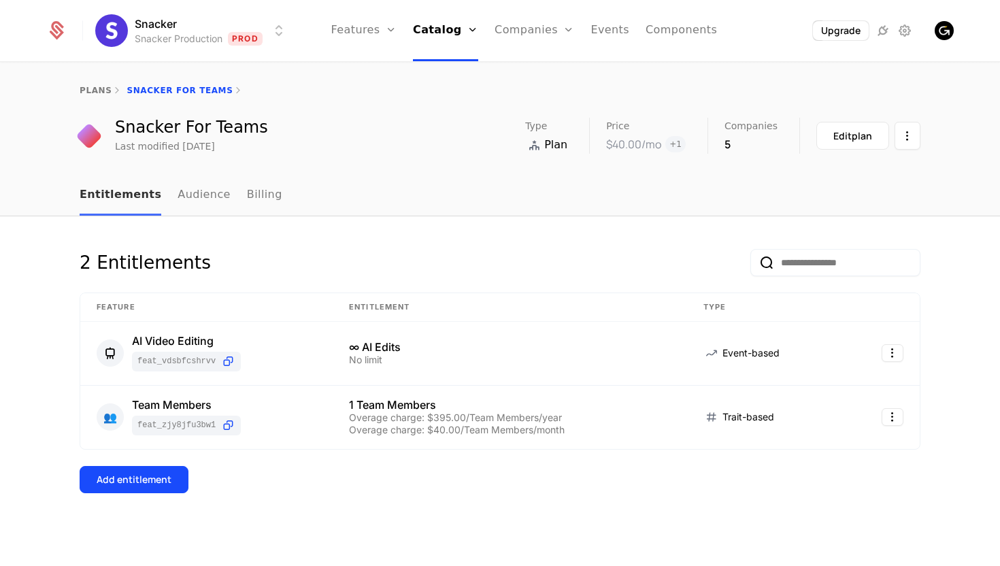
click at [149, 190] on link "Entitlements" at bounding box center [121, 196] width 82 height 40
click at [197, 195] on link "Audience" at bounding box center [204, 196] width 53 height 40
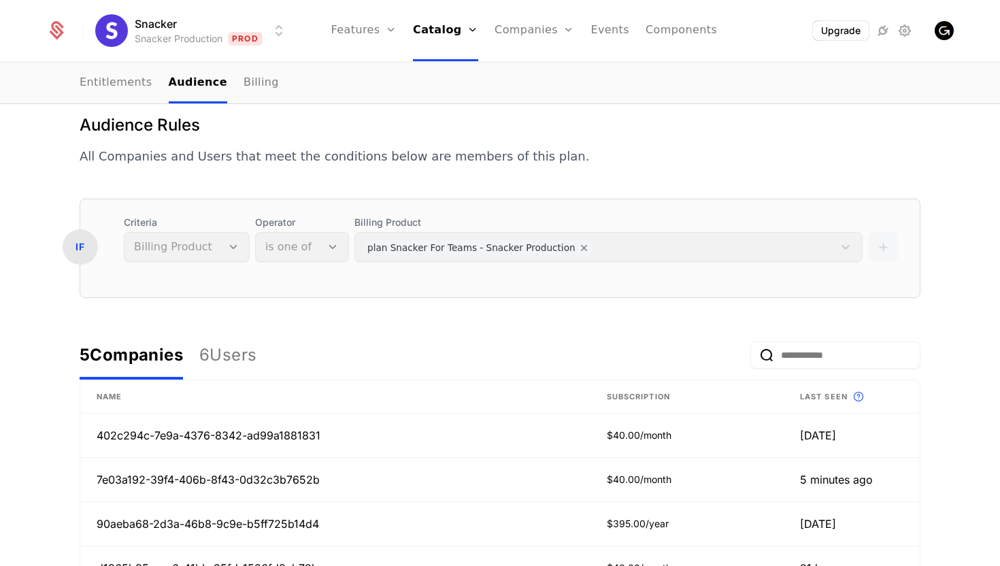
scroll to position [151, 0]
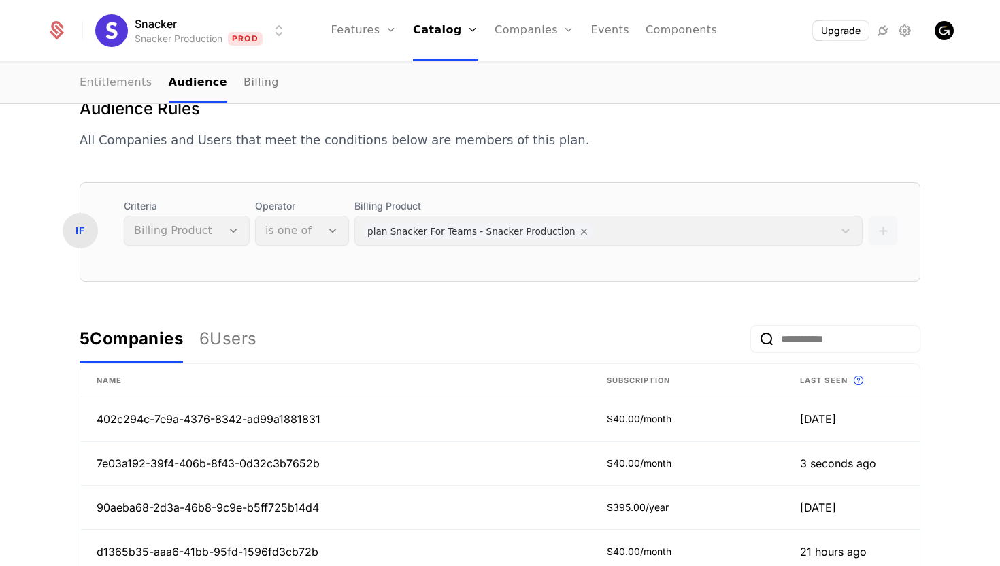
click at [136, 84] on link "Entitlements" at bounding box center [116, 83] width 73 height 40
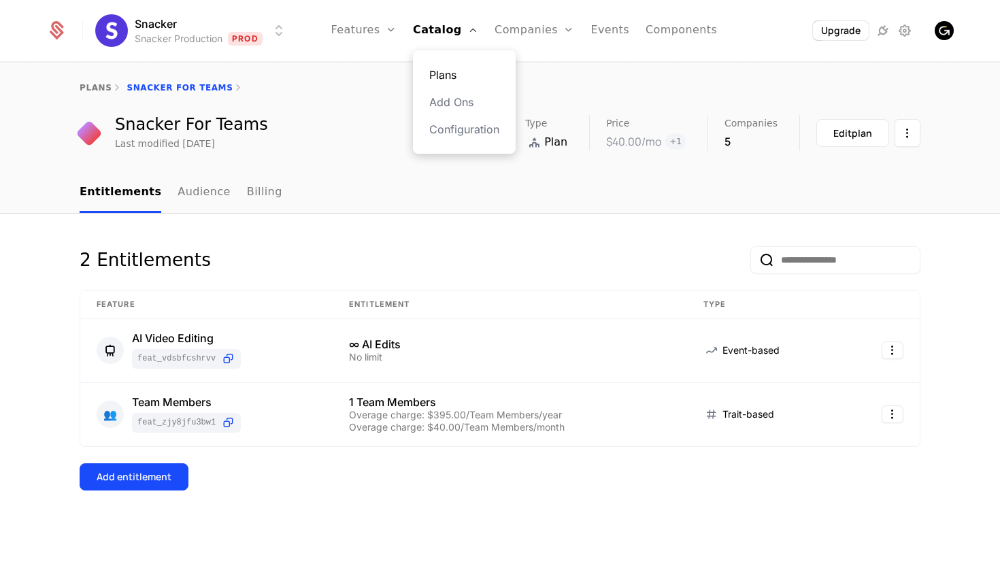
click at [446, 70] on link "Plans" at bounding box center [464, 75] width 70 height 16
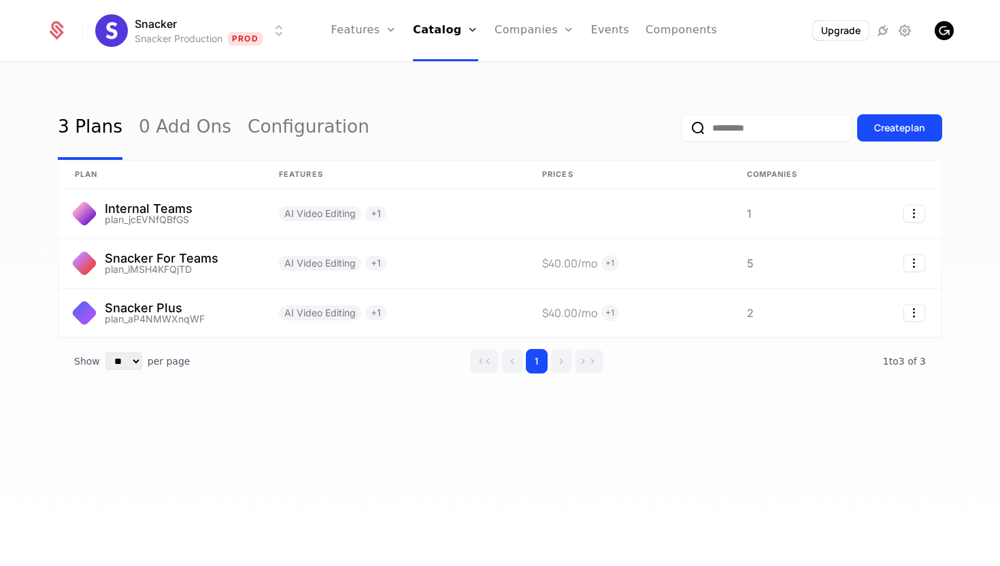
click at [406, 480] on div "3 Plans 0 Add Ons Configuration Create plan plan Features Prices Companies Inte…" at bounding box center [500, 318] width 1000 height 511
